Goal: Information Seeking & Learning: Learn about a topic

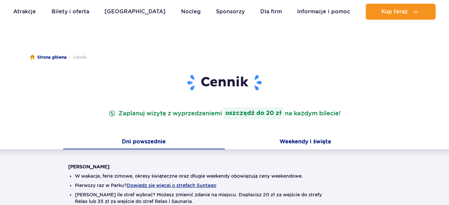
scroll to position [34, 0]
click at [317, 145] on button "Weekendy i święta" at bounding box center [305, 142] width 161 height 14
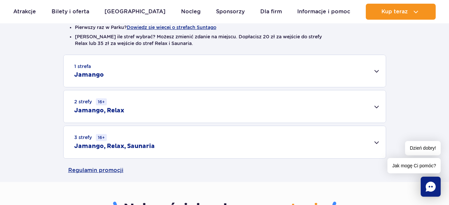
scroll to position [204, 0]
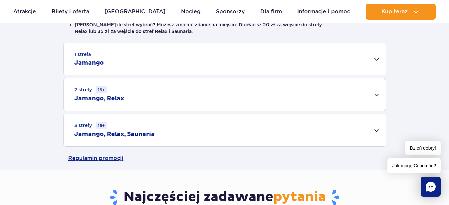
click at [181, 90] on div "2 strefy 16+ Jamango, Relax" at bounding box center [225, 94] width 322 height 32
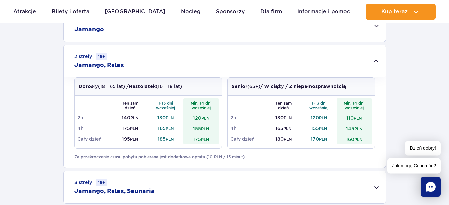
scroll to position [238, 0]
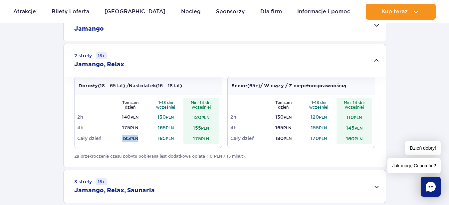
drag, startPoint x: 122, startPoint y: 138, endPoint x: 148, endPoint y: 140, distance: 26.1
click at [148, 140] on td "195 PLN" at bounding box center [131, 138] width 36 height 11
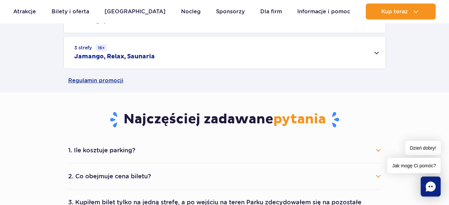
scroll to position [338, 0]
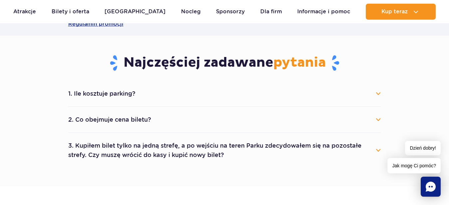
click at [130, 121] on button "2. Co obejmuje cena biletu?" at bounding box center [224, 119] width 313 height 15
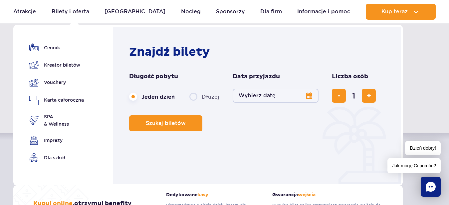
scroll to position [0, 0]
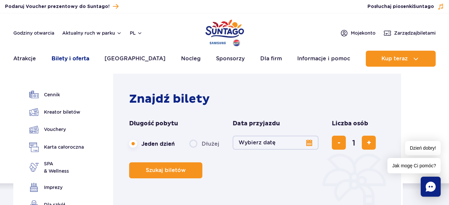
click at [85, 58] on link "Bilety i oferta" at bounding box center [71, 59] width 38 height 16
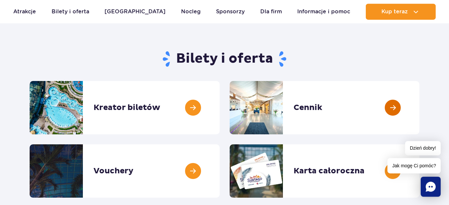
scroll to position [34, 0]
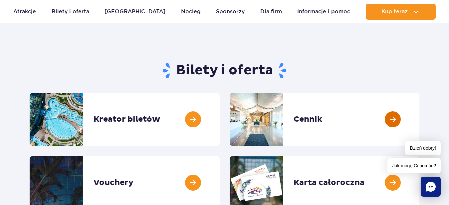
click at [419, 119] on link at bounding box center [419, 119] width 0 height 53
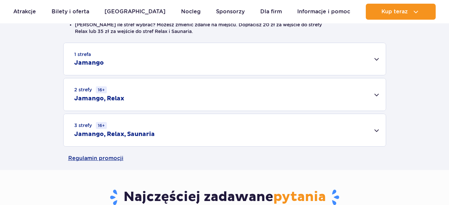
scroll to position [204, 0]
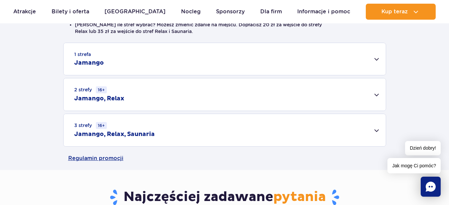
click at [125, 91] on div "2 strefy 16+ Jamango, Relax" at bounding box center [225, 94] width 322 height 32
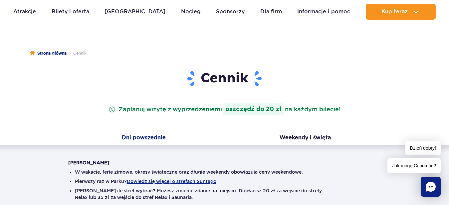
scroll to position [0, 0]
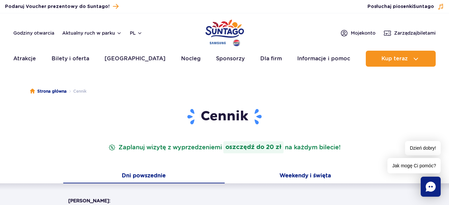
drag, startPoint x: 311, startPoint y: 167, endPoint x: 313, endPoint y: 170, distance: 4.0
click at [311, 167] on div "Cennik Zaplanuj wizytę z wyprzedzeniem i oszczędź do 20 zł na każdym bilecie!" at bounding box center [224, 138] width 323 height 61
click at [322, 175] on button "Weekendy i święta" at bounding box center [305, 176] width 161 height 14
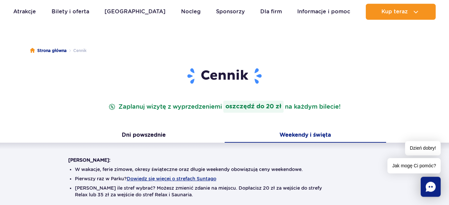
scroll to position [170, 0]
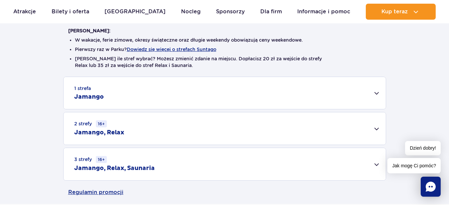
click at [105, 124] on small "16+" at bounding box center [101, 123] width 11 height 7
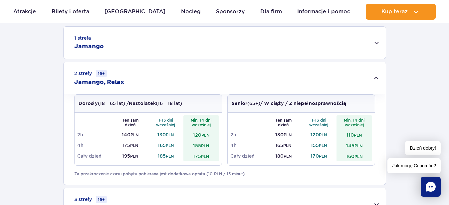
scroll to position [238, 0]
